Goal: Communication & Community: Participate in discussion

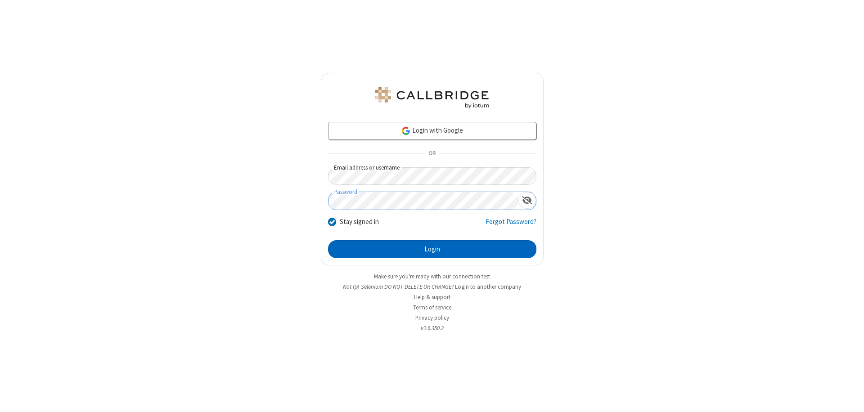
click at [432, 249] on button "Login" at bounding box center [432, 249] width 208 height 18
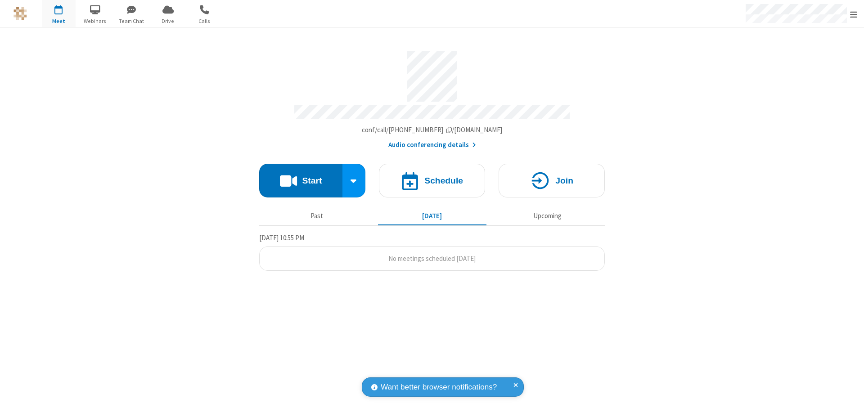
click at [301, 176] on button "Start" at bounding box center [300, 181] width 83 height 34
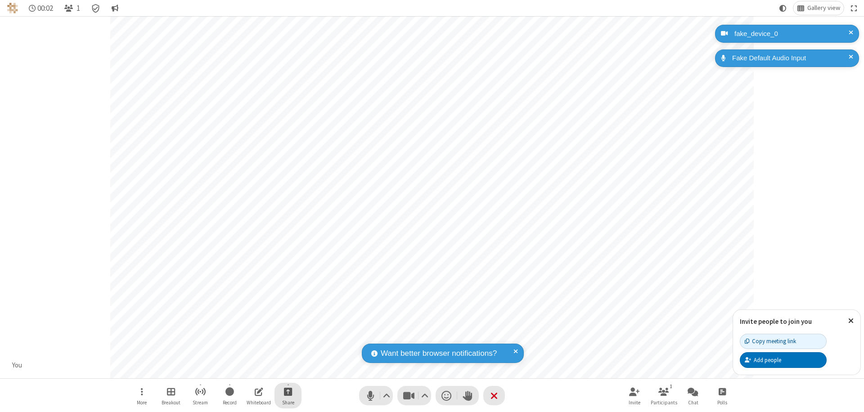
click at [288, 392] on span "Start sharing" at bounding box center [288, 391] width 9 height 11
click at [252, 370] on span "Share my screen" at bounding box center [252, 371] width 10 height 8
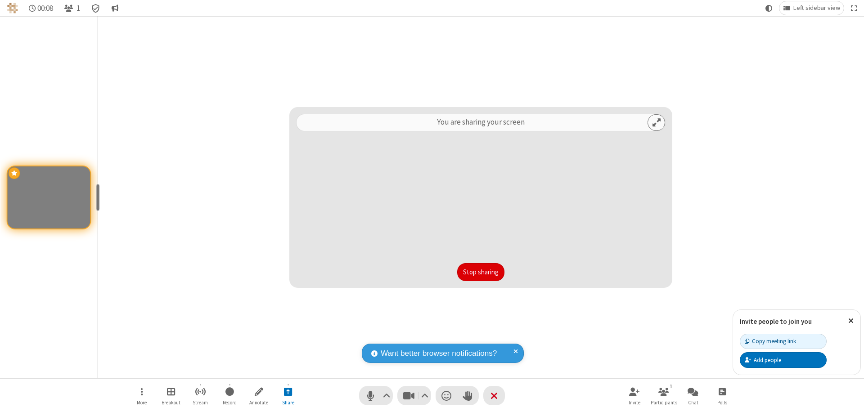
click at [481, 272] on button "Stop sharing" at bounding box center [480, 272] width 47 height 18
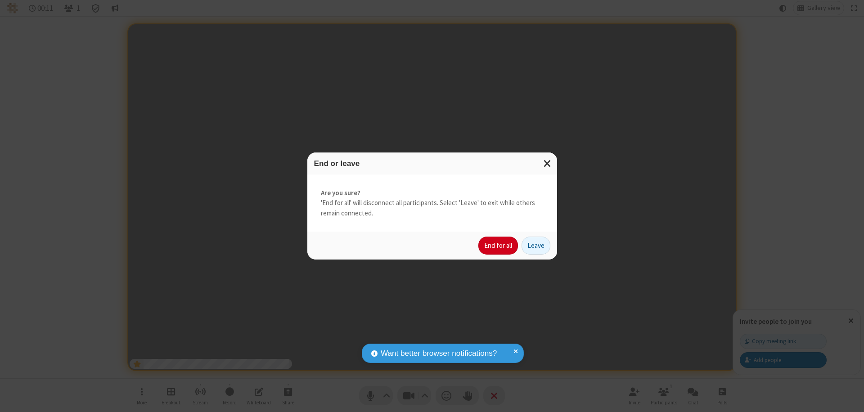
click at [499, 246] on button "End for all" at bounding box center [498, 246] width 40 height 18
